Goal: Find specific page/section: Find specific page/section

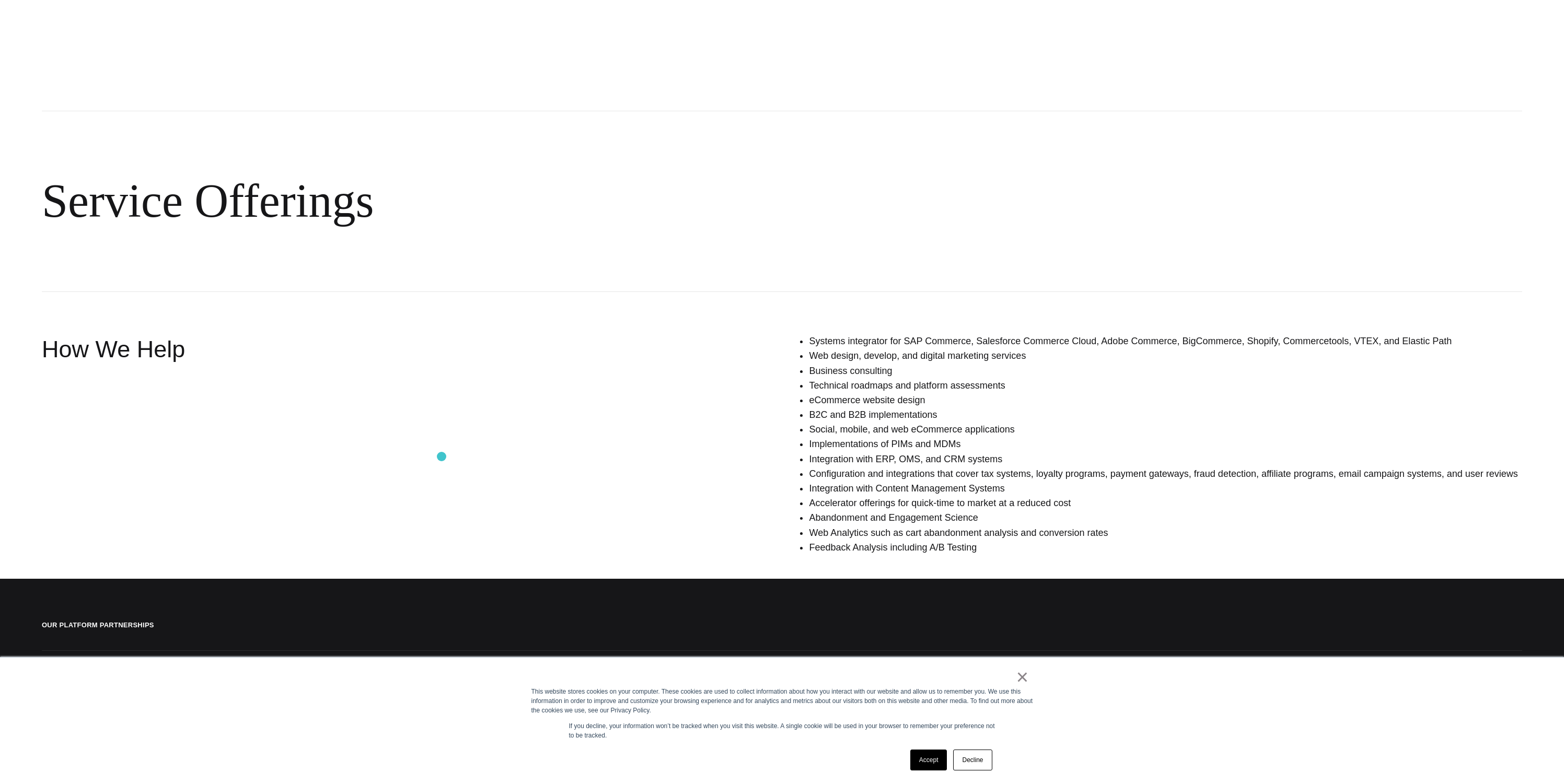
scroll to position [500, 0]
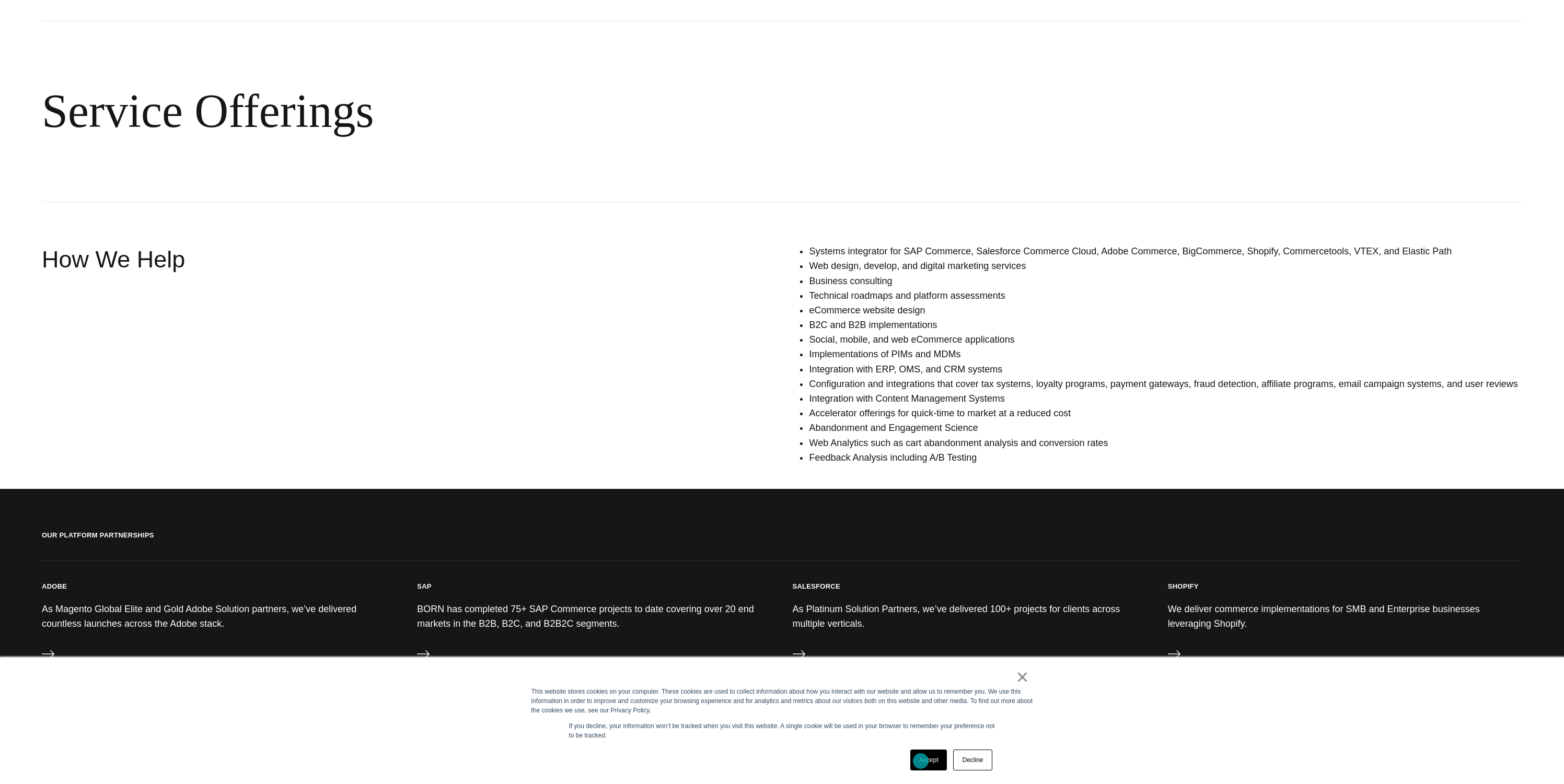
click at [927, 763] on link "Accept" at bounding box center [928, 760] width 37 height 21
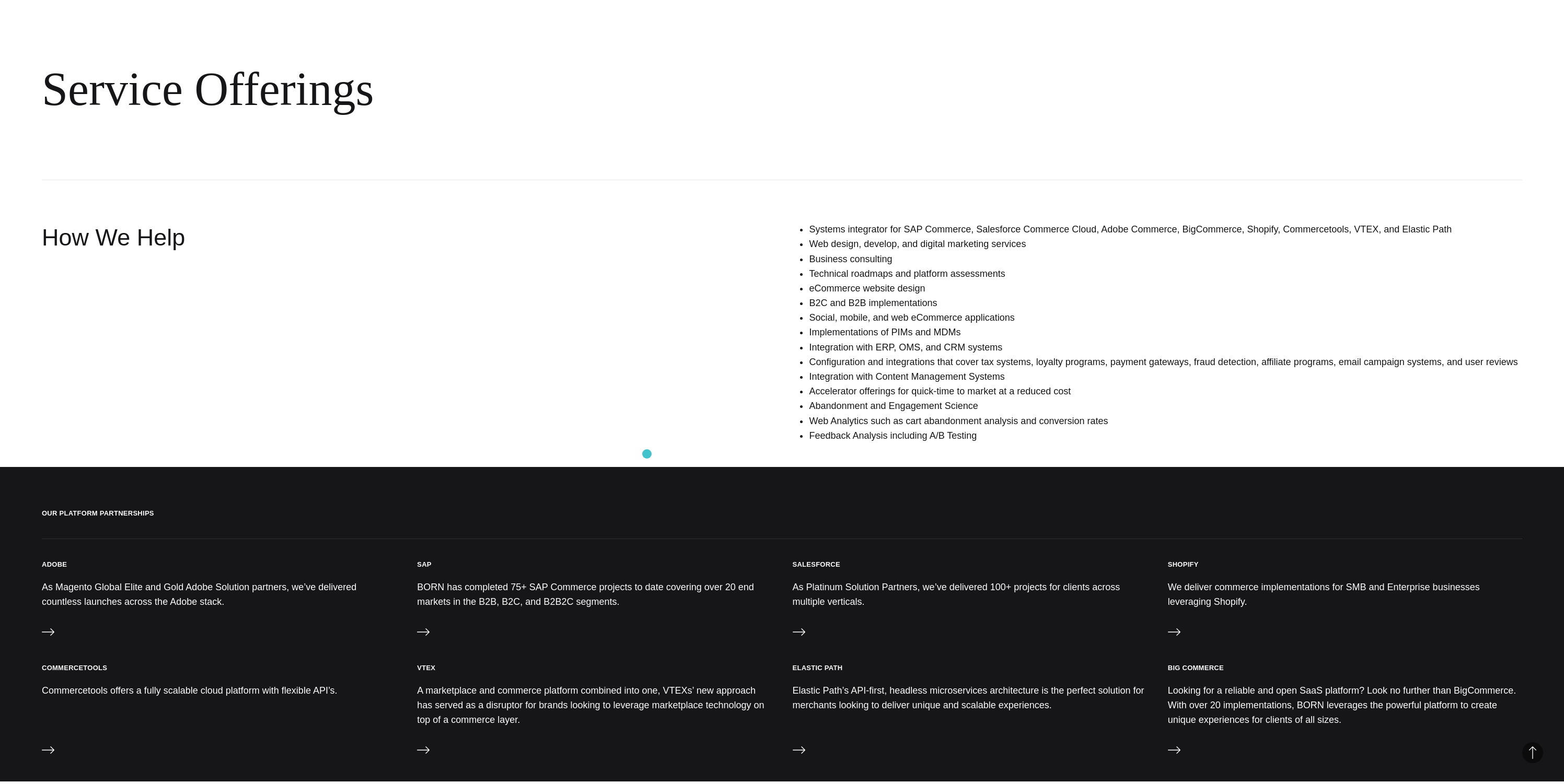
scroll to position [586, 0]
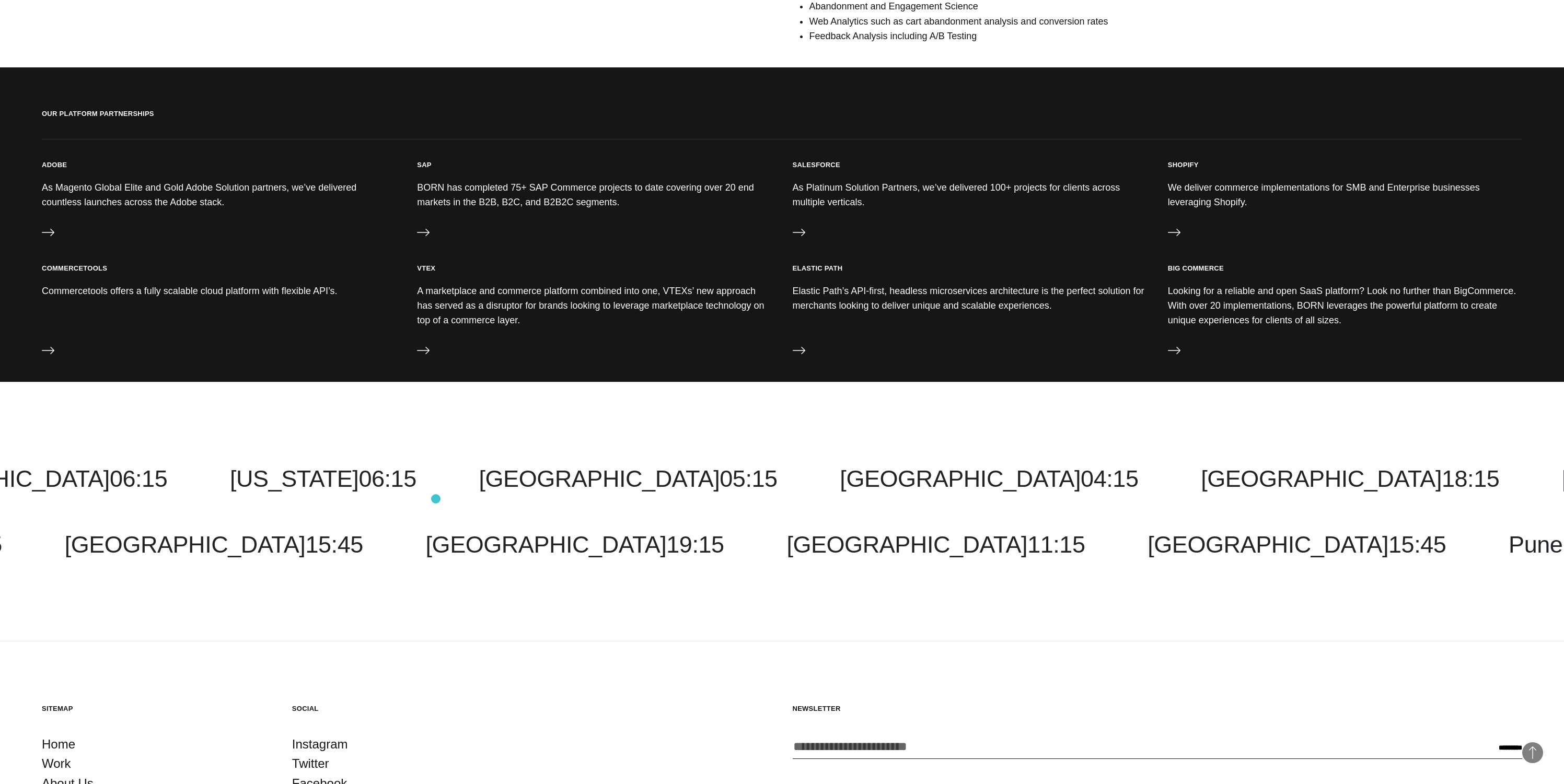
scroll to position [922, 0]
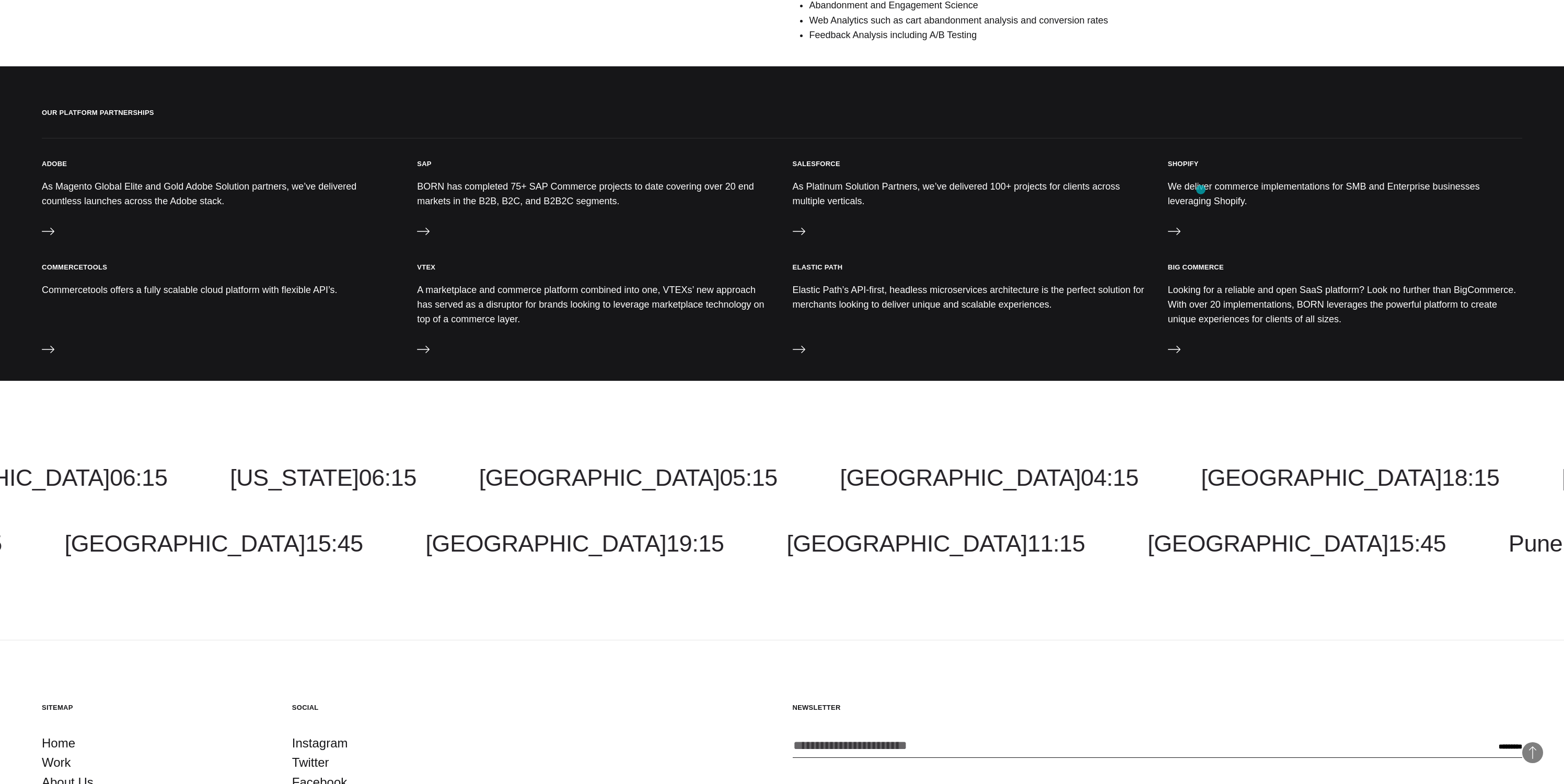
click at [1201, 189] on p "We deliver commerce implementations for SMB and Enterprise businesses leveragin…" at bounding box center [1345, 194] width 355 height 29
click at [1186, 168] on div "Shopify We deliver commerce implementations for SMB and Enterprise businesses l…" at bounding box center [1345, 201] width 355 height 83
click at [1181, 220] on div "Shopify We deliver commerce implementations for SMB and Enterprise businesses l…" at bounding box center [1345, 201] width 355 height 83
click at [1170, 227] on icon at bounding box center [1174, 231] width 13 height 13
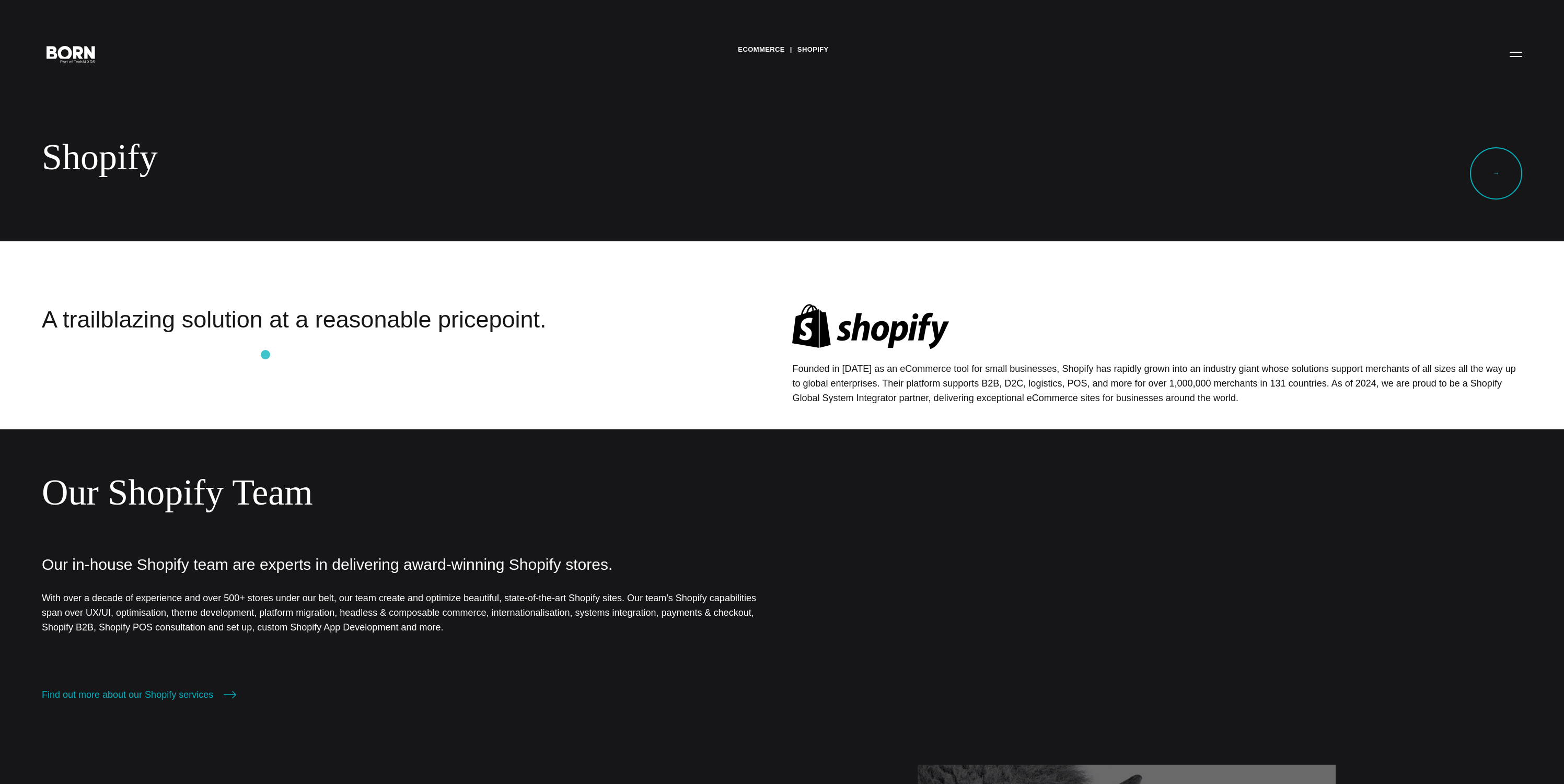
scroll to position [121, 0]
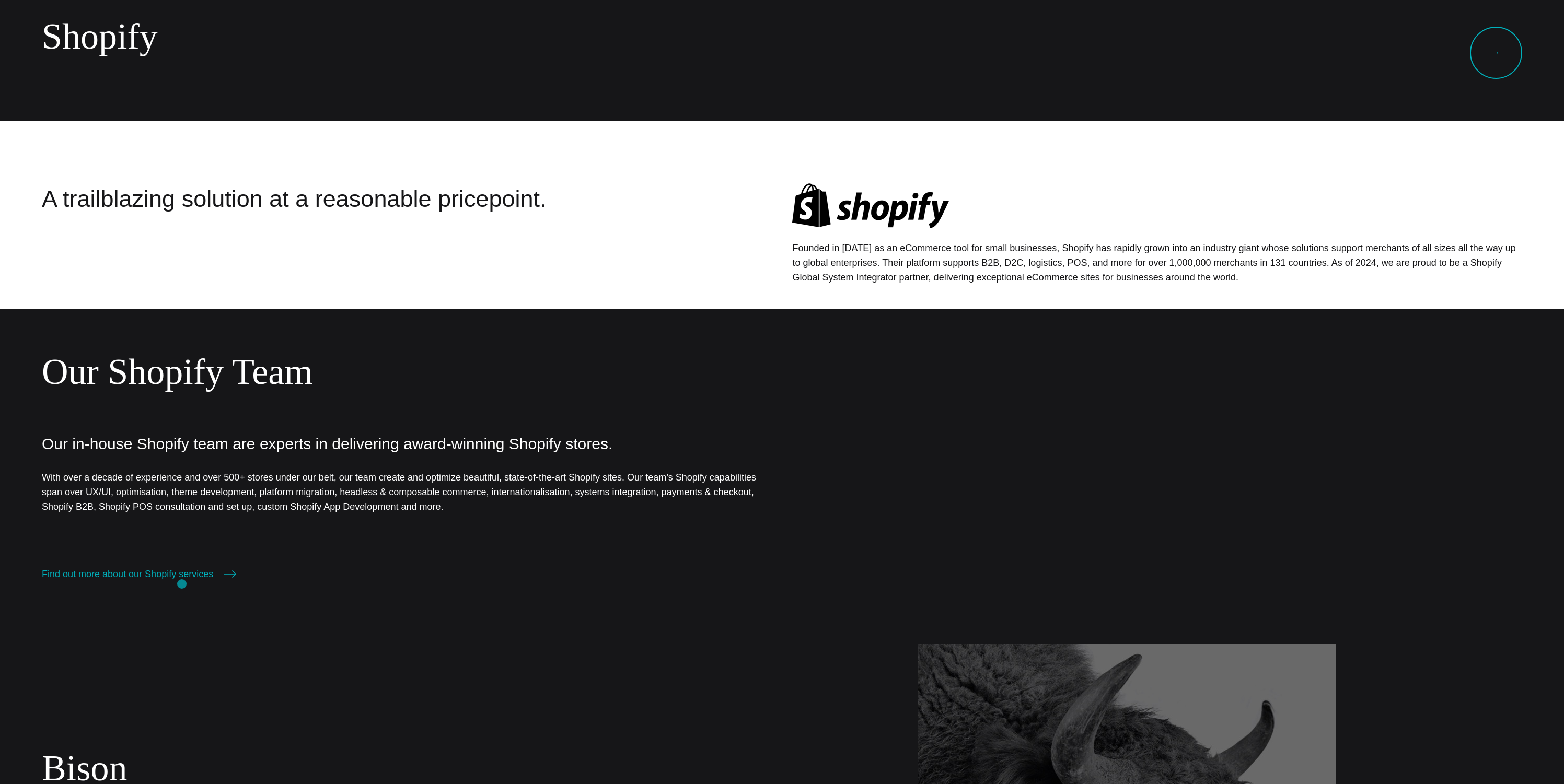
click at [182, 584] on section "Our Shopify Team Our in-house Shopify team are experts in delivering award-winn…" at bounding box center [782, 465] width 1564 height 314
click at [187, 576] on link "Find out more about our Shopify services" at bounding box center [139, 574] width 194 height 15
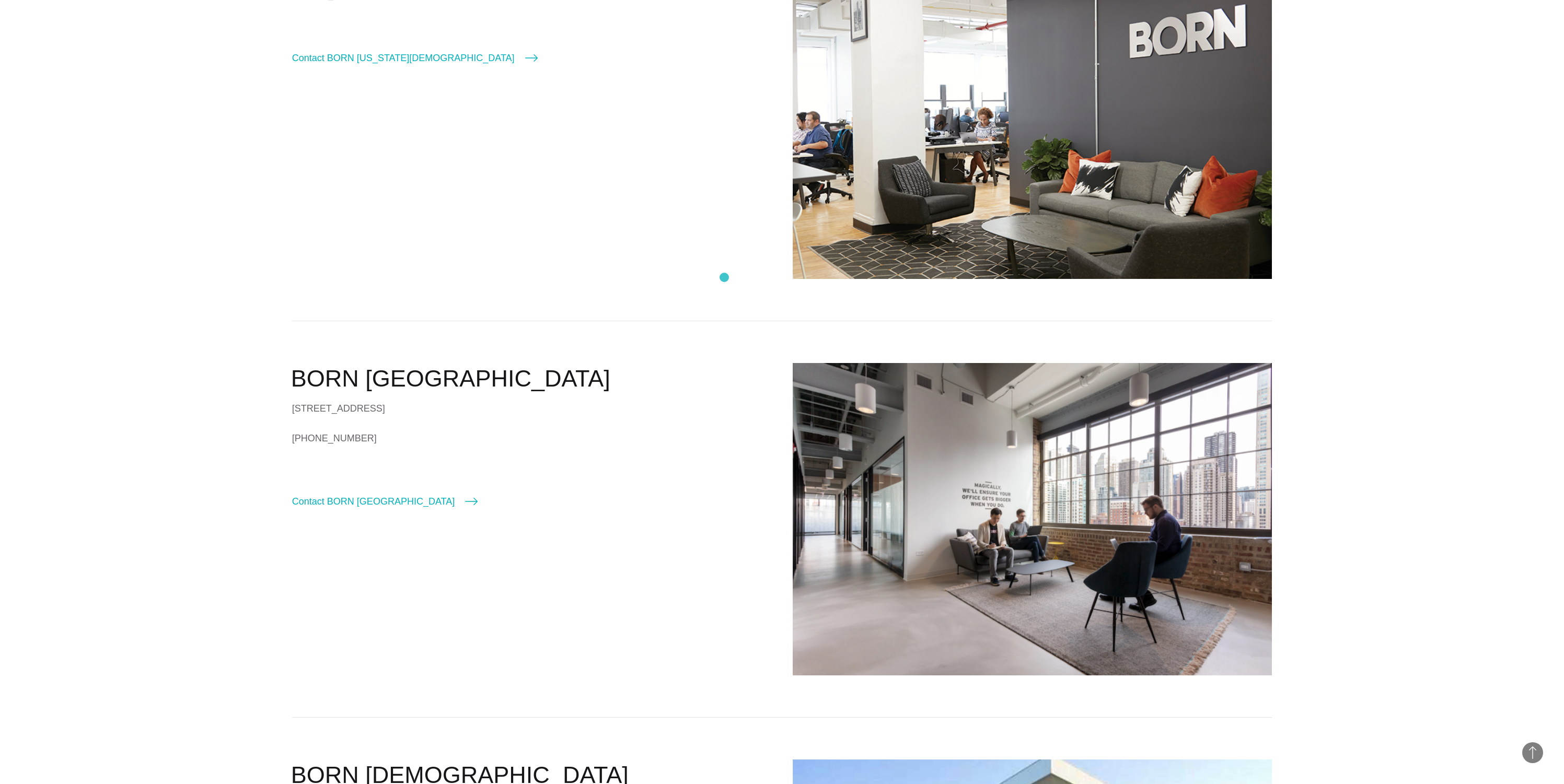
scroll to position [2952, 0]
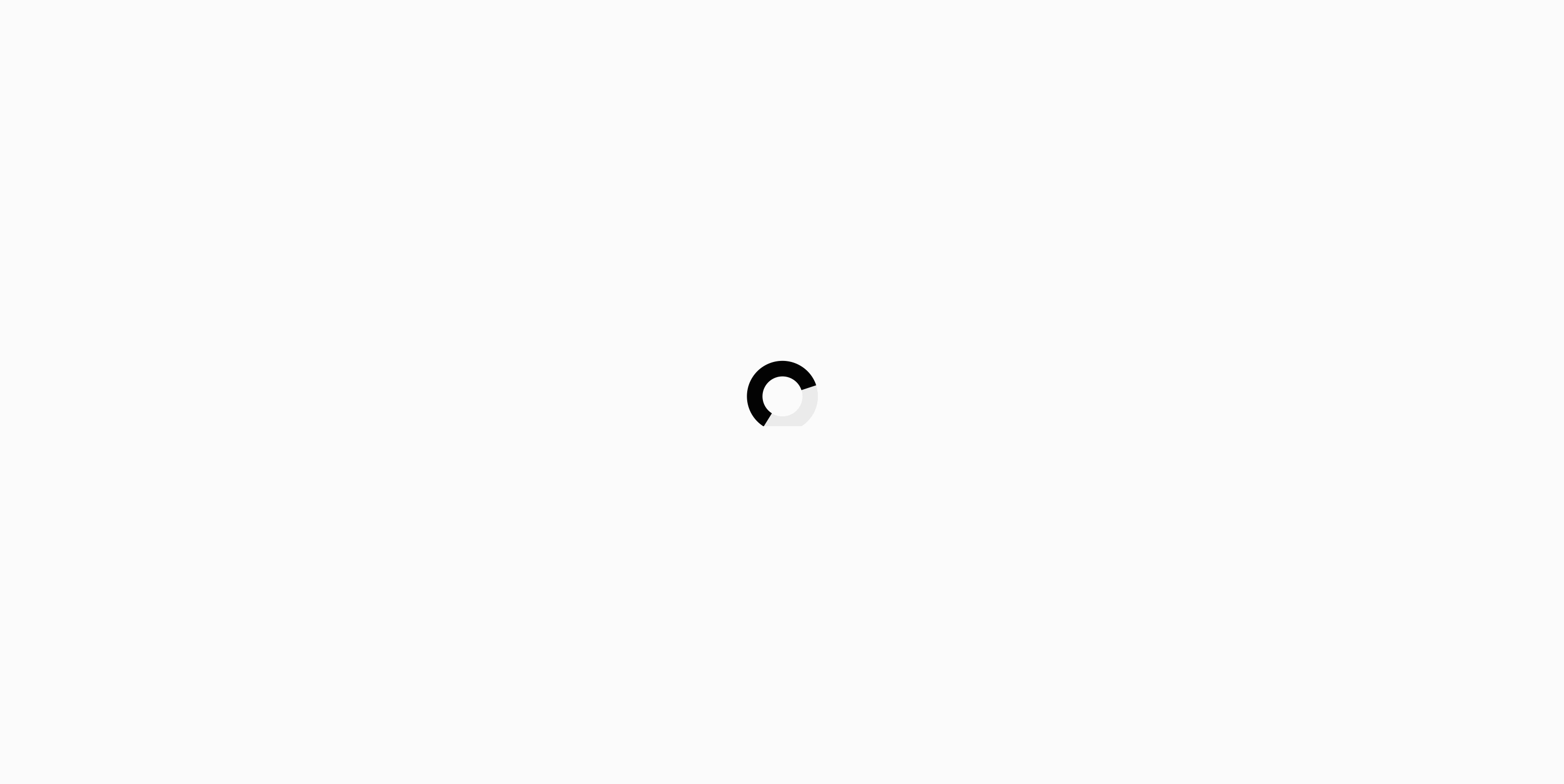
scroll to position [121, 0]
